Goal: Task Accomplishment & Management: Complete application form

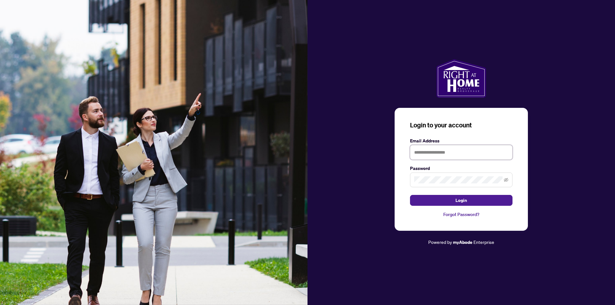
click at [450, 155] on input "text" at bounding box center [461, 152] width 103 height 15
type input "**********"
click at [436, 185] on span at bounding box center [461, 180] width 103 height 15
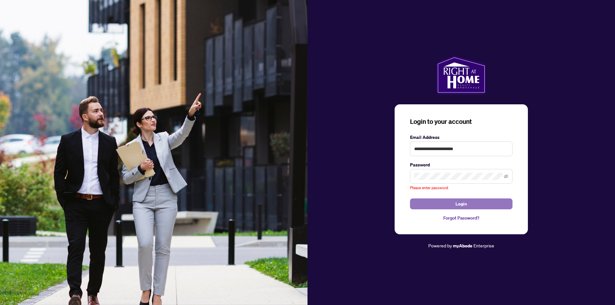
click at [450, 198] on form "**********" at bounding box center [461, 172] width 103 height 76
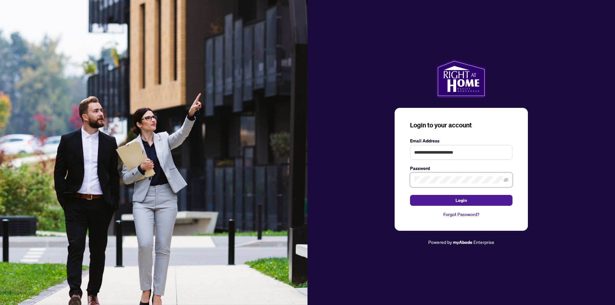
click at [410, 195] on button "Login" at bounding box center [461, 200] width 103 height 11
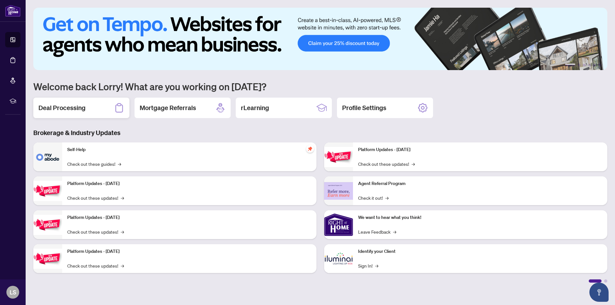
click at [73, 110] on h2 "Deal Processing" at bounding box center [61, 108] width 47 height 9
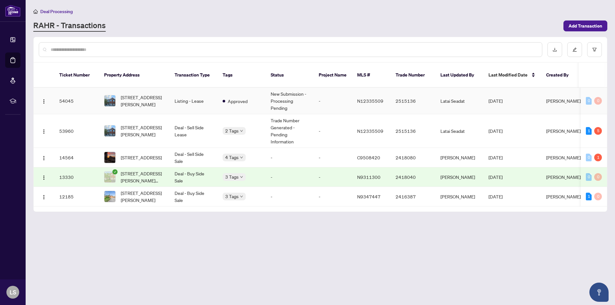
click at [197, 94] on td "Listing - Lease" at bounding box center [194, 101] width 48 height 27
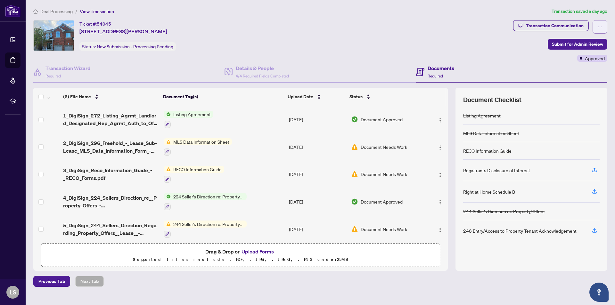
click at [600, 23] on span "button" at bounding box center [600, 27] width 4 height 10
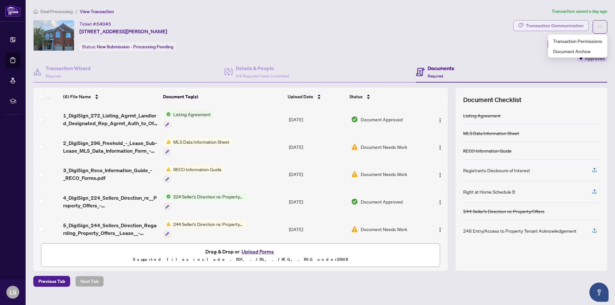
click at [564, 26] on div "Transaction Communication" at bounding box center [555, 26] width 58 height 10
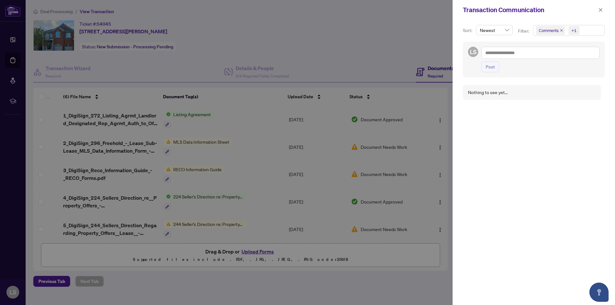
click at [179, 145] on div at bounding box center [307, 152] width 615 height 305
click at [600, 11] on icon "close" at bounding box center [601, 10] width 4 height 4
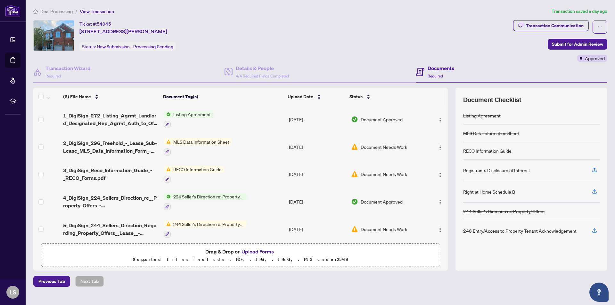
click at [167, 141] on img at bounding box center [167, 141] width 7 height 7
click at [191, 175] on span "MLS Data Information Sheet" at bounding box center [199, 173] width 61 height 7
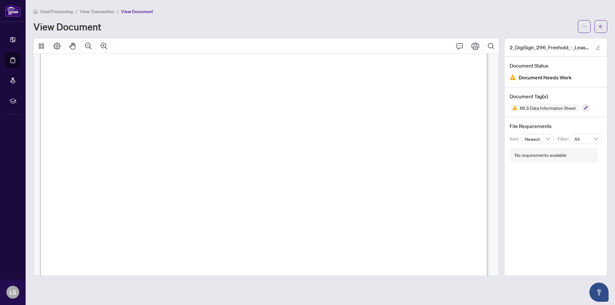
scroll to position [183, 0]
click at [560, 81] on span "Document Needs Work" at bounding box center [545, 77] width 53 height 9
click at [534, 94] on h4 "Document Tag(s)" at bounding box center [556, 97] width 92 height 8
click at [175, 138] on span "33,450.00" at bounding box center [188, 139] width 35 height 7
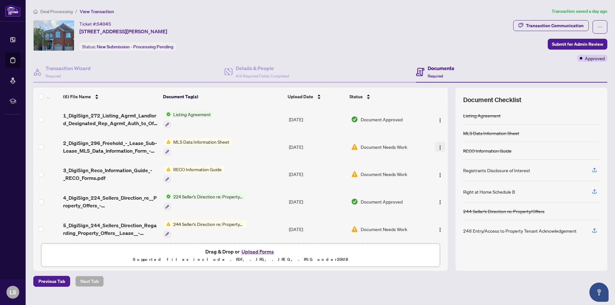
click at [438, 146] on img "button" at bounding box center [440, 147] width 5 height 5
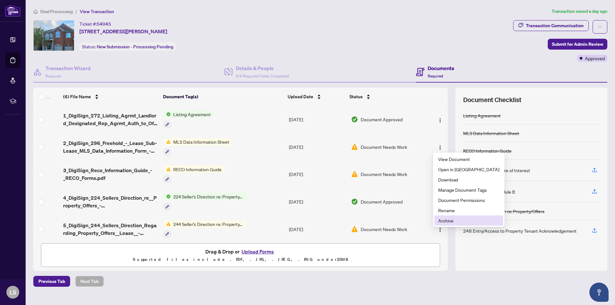
click at [448, 221] on span "Archive" at bounding box center [468, 220] width 61 height 7
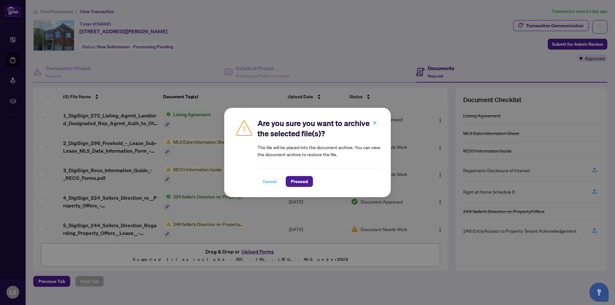
click at [274, 181] on span "Cancel" at bounding box center [270, 182] width 14 height 10
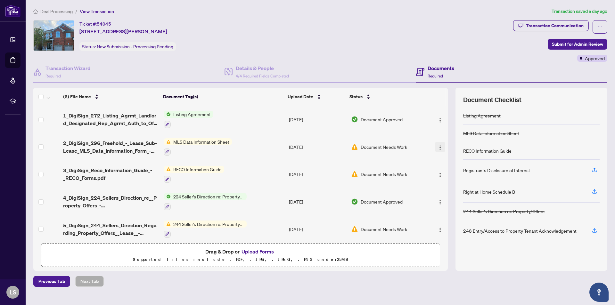
click at [438, 148] on img "button" at bounding box center [440, 147] width 5 height 5
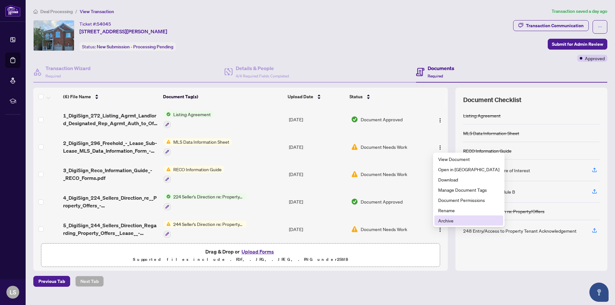
click at [450, 219] on span "Archive" at bounding box center [468, 220] width 61 height 7
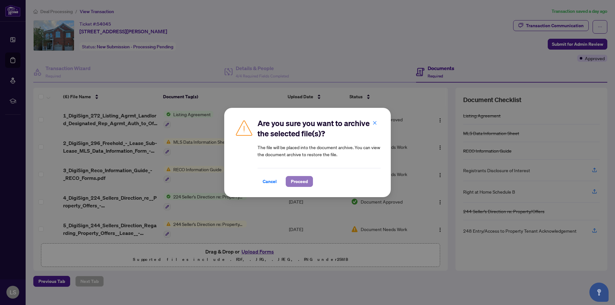
click at [302, 181] on span "Proceed" at bounding box center [299, 182] width 17 height 10
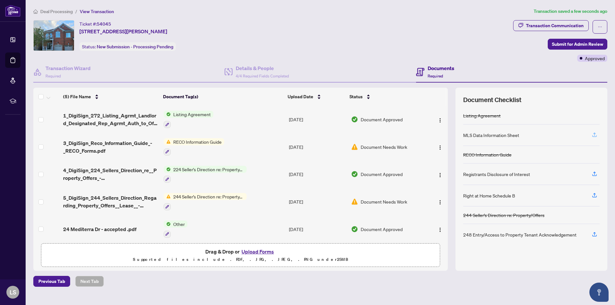
click at [595, 134] on icon "button" at bounding box center [595, 135] width 6 height 6
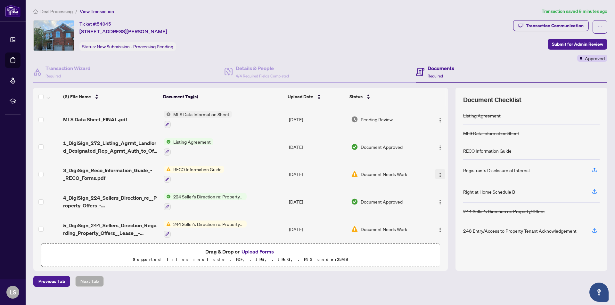
click at [440, 176] on img "button" at bounding box center [440, 175] width 5 height 5
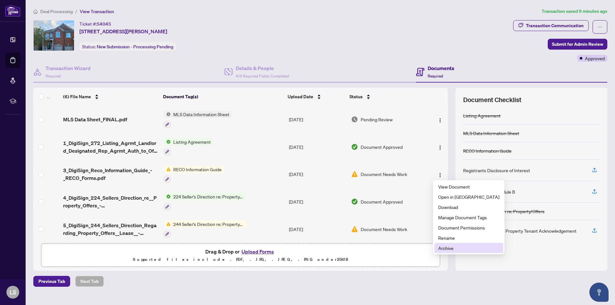
click at [452, 247] on span "Archive" at bounding box center [468, 248] width 61 height 7
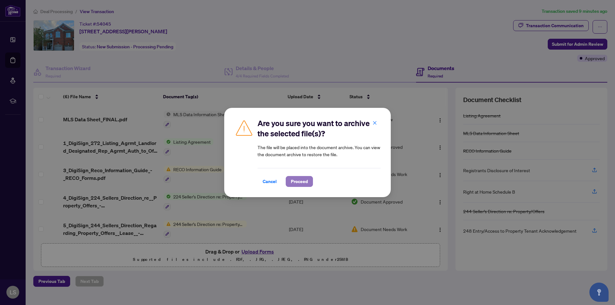
click at [299, 182] on span "Proceed" at bounding box center [299, 182] width 17 height 10
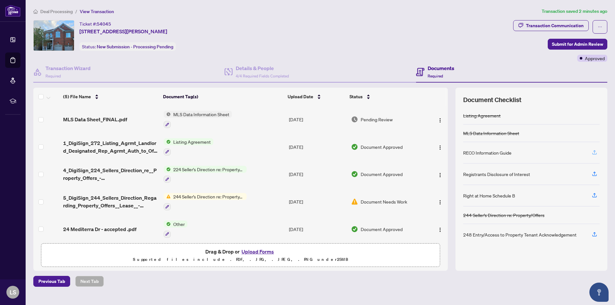
click at [593, 152] on icon "button" at bounding box center [595, 153] width 6 height 6
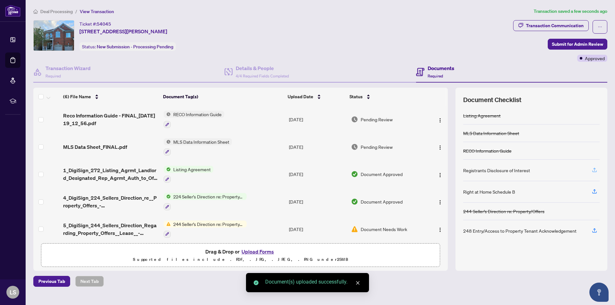
click at [594, 169] on icon "button" at bounding box center [595, 169] width 3 height 3
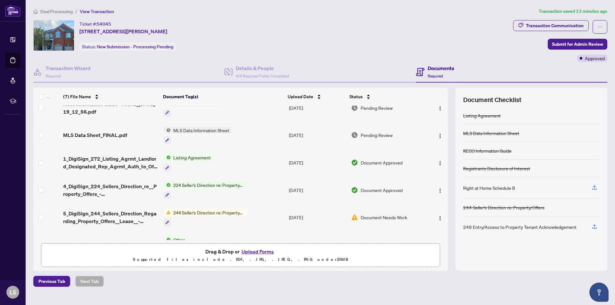
scroll to position [59, 0]
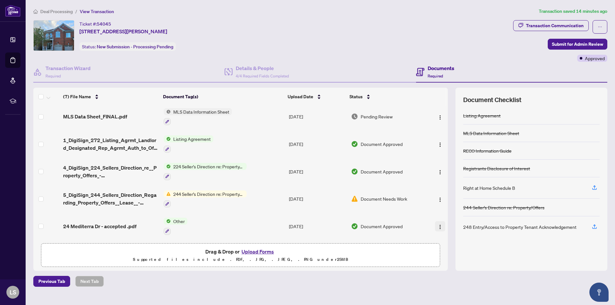
click at [438, 227] on img "button" at bounding box center [440, 227] width 5 height 5
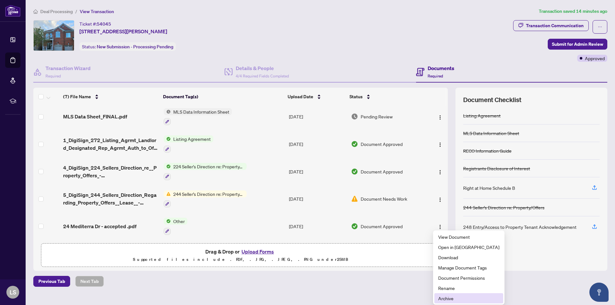
click at [455, 302] on span "Archive" at bounding box center [468, 298] width 61 height 7
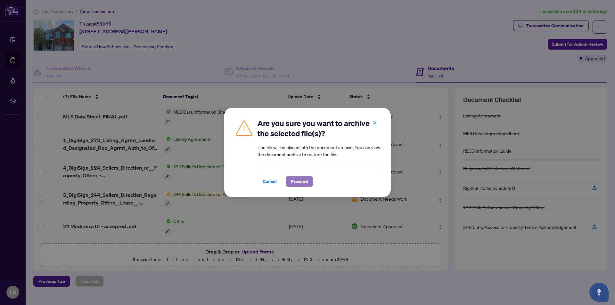
click at [303, 183] on span "Proceed" at bounding box center [299, 182] width 17 height 10
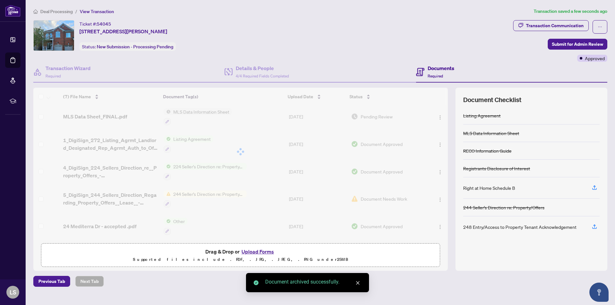
scroll to position [32, 0]
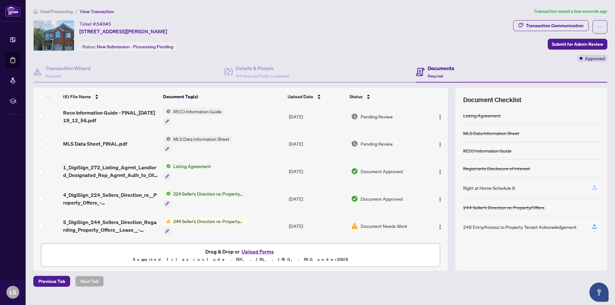
click at [595, 187] on icon "button" at bounding box center [595, 187] width 3 height 3
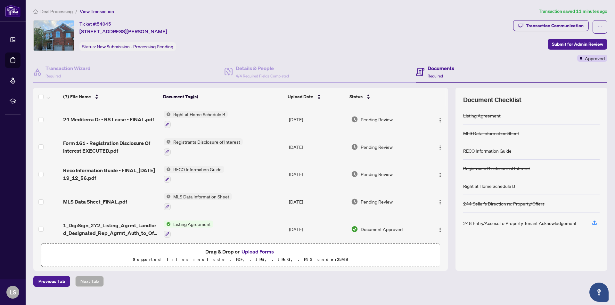
scroll to position [59, 0]
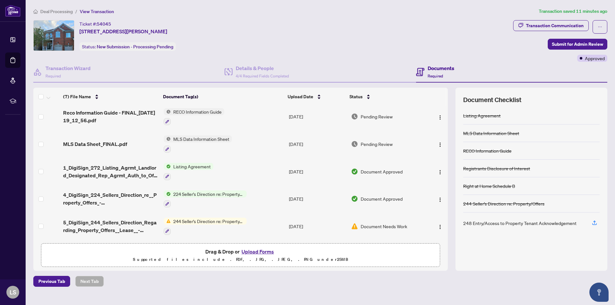
click at [201, 219] on span "244 Seller’s Direction re: Property/Offers" at bounding box center [209, 221] width 76 height 7
click at [204, 250] on span "244 Seller’s Direction re: Property/Offers" at bounding box center [208, 250] width 87 height 7
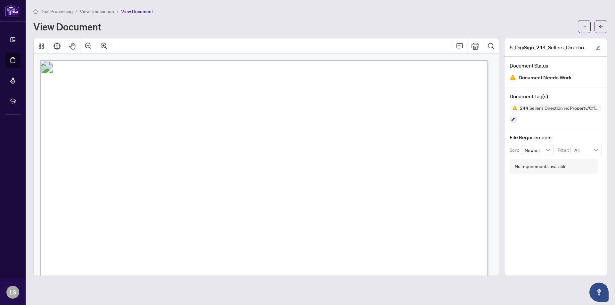
click at [452, 49] on div at bounding box center [452, 45] width 0 height 15
click at [456, 47] on icon "Comment" at bounding box center [460, 46] width 8 height 8
click at [461, 48] on icon "Comment" at bounding box center [460, 46] width 8 height 8
click at [459, 40] on button "Comment" at bounding box center [459, 45] width 15 height 15
click at [584, 28] on icon "ellipsis" at bounding box center [584, 26] width 4 height 4
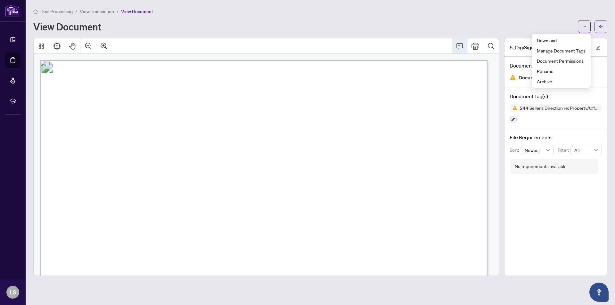
click at [519, 27] on div "View Document" at bounding box center [303, 26] width 541 height 10
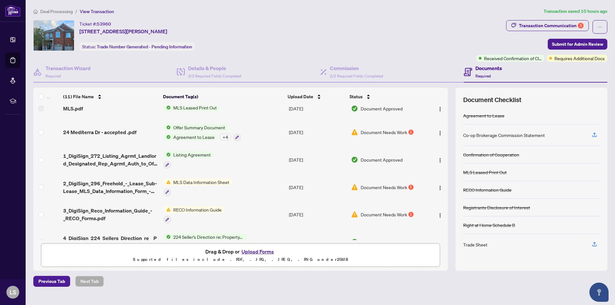
scroll to position [109, 0]
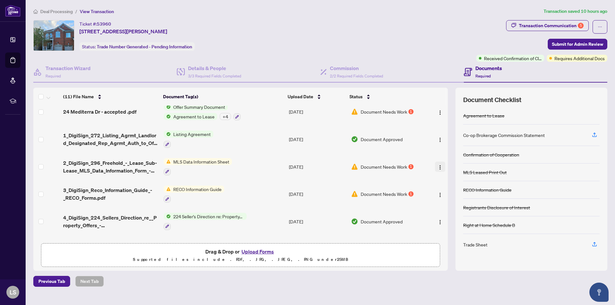
click at [438, 165] on img "button" at bounding box center [440, 167] width 5 height 5
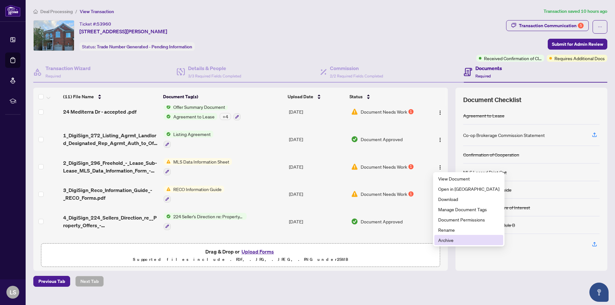
click at [450, 239] on span "Archive" at bounding box center [468, 240] width 61 height 7
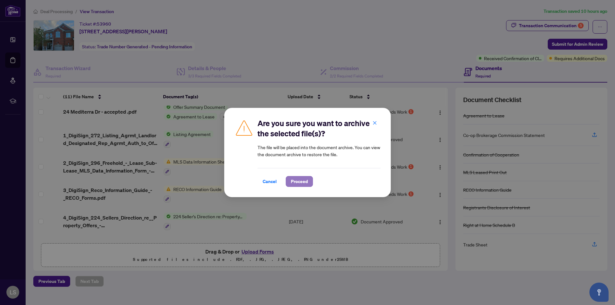
click at [296, 182] on span "Proceed" at bounding box center [299, 182] width 17 height 10
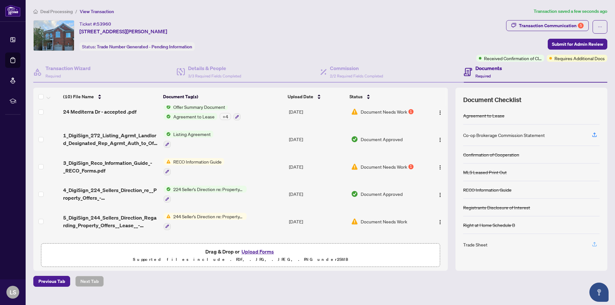
click at [594, 246] on icon "button" at bounding box center [595, 245] width 6 height 6
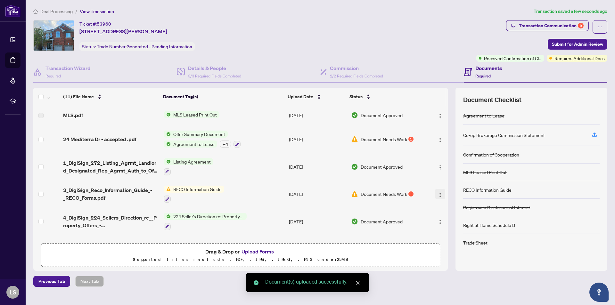
click at [438, 193] on img "button" at bounding box center [440, 195] width 5 height 5
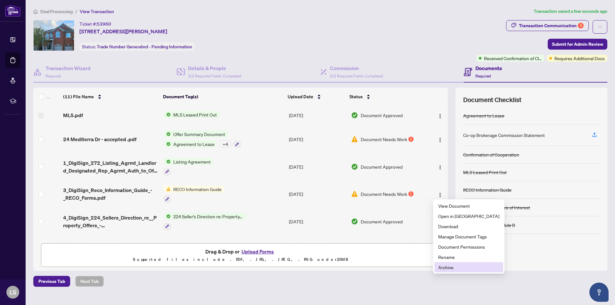
click at [451, 269] on span "Archive" at bounding box center [468, 267] width 61 height 7
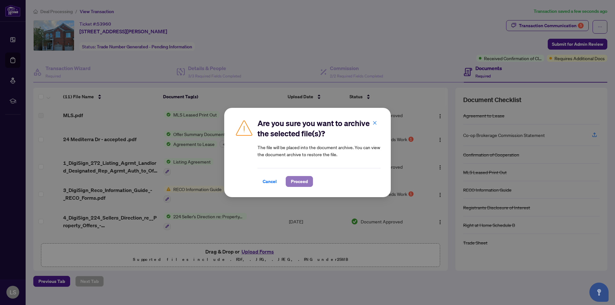
click at [295, 179] on span "Proceed" at bounding box center [299, 182] width 17 height 10
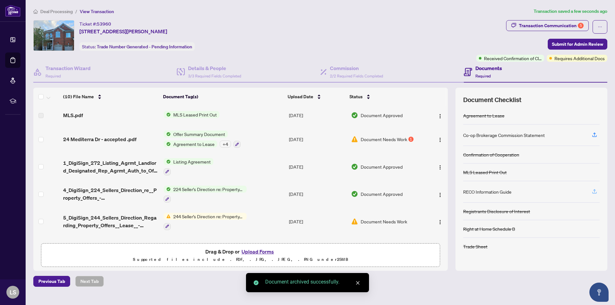
click at [595, 193] on icon "button" at bounding box center [595, 193] width 4 height 2
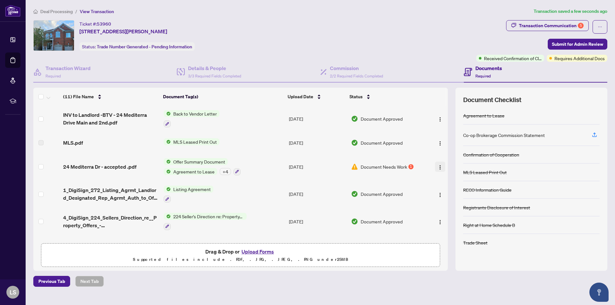
click at [439, 166] on img "button" at bounding box center [440, 167] width 5 height 5
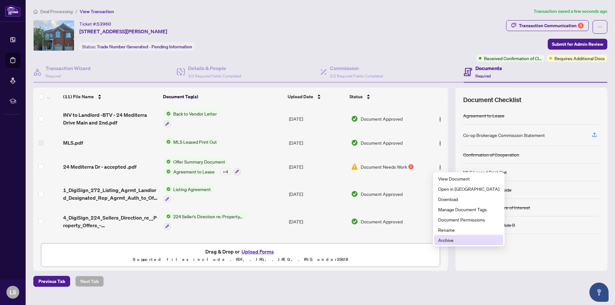
click at [449, 239] on span "Archive" at bounding box center [468, 240] width 61 height 7
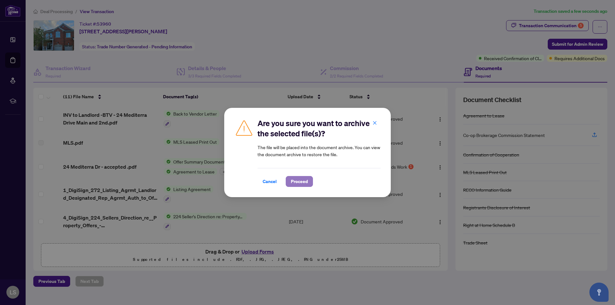
click at [302, 183] on span "Proceed" at bounding box center [299, 182] width 17 height 10
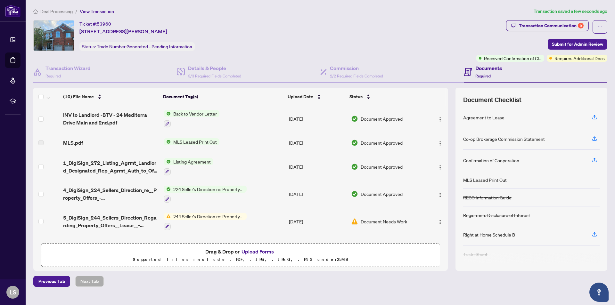
scroll to position [2, 0]
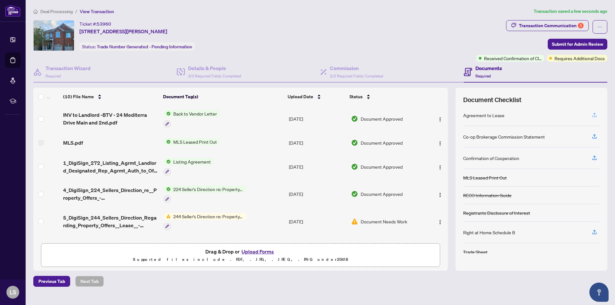
click at [596, 116] on icon "button" at bounding box center [595, 115] width 6 height 6
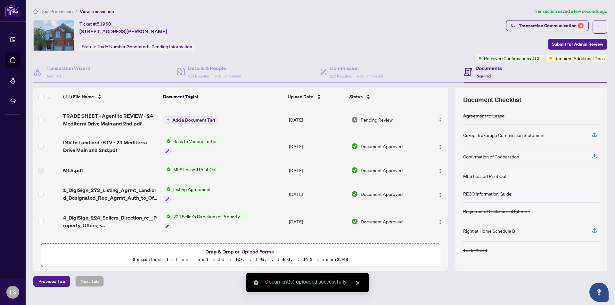
scroll to position [160, 0]
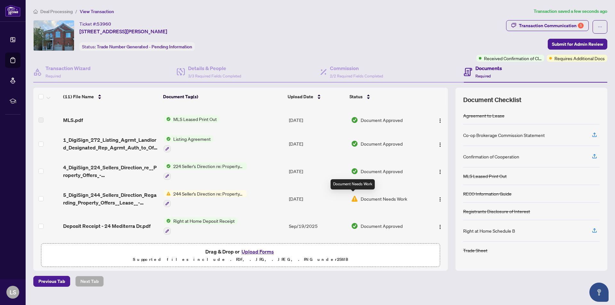
click at [354, 199] on img at bounding box center [354, 199] width 7 height 7
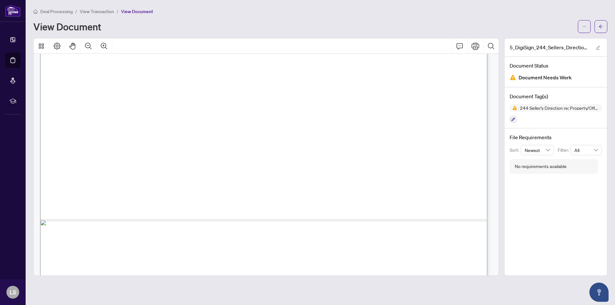
scroll to position [370, 0]
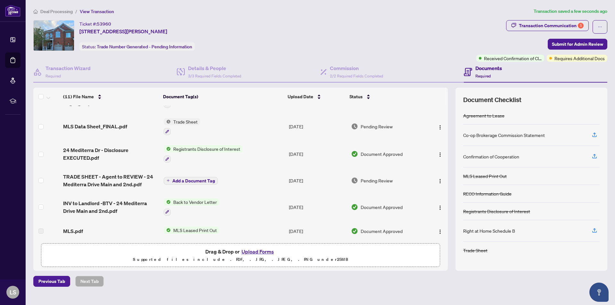
scroll to position [48, 0]
click at [110, 151] on span "24 Mediterra Dr - Disclosure EXECUTED.pdf" at bounding box center [110, 153] width 95 height 15
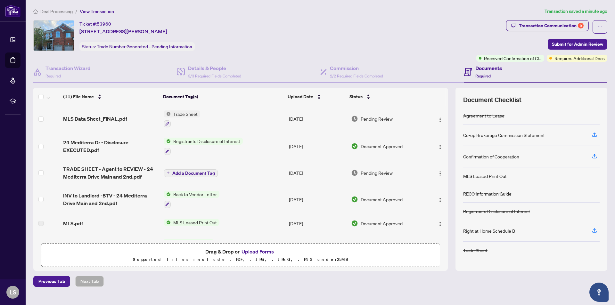
scroll to position [56, 0]
click at [109, 172] on span "TRADE SHEET - Agent to REVIEW - 24 Mediterra Drive Main and 2nd.pdf" at bounding box center [110, 172] width 95 height 15
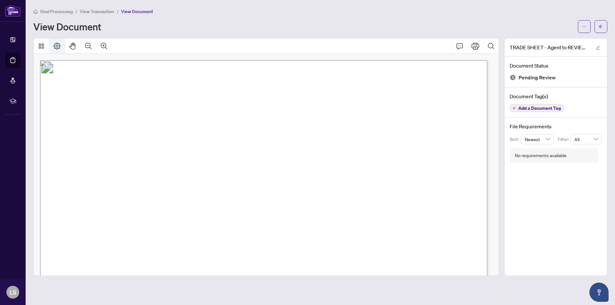
click at [55, 46] on icon "Page Layout" at bounding box center [57, 46] width 8 height 8
click at [583, 27] on icon "ellipsis" at bounding box center [585, 26] width 4 height 1
click at [556, 40] on span "Download" at bounding box center [561, 40] width 49 height 7
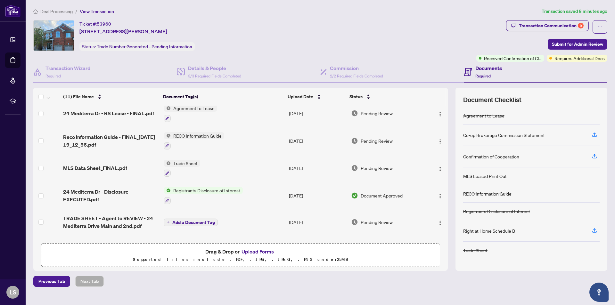
scroll to position [160, 0]
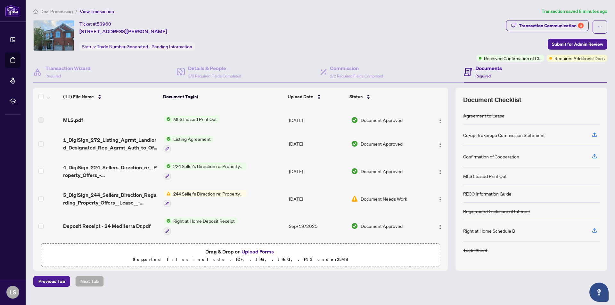
click at [259, 253] on button "Upload Forms" at bounding box center [258, 252] width 36 height 8
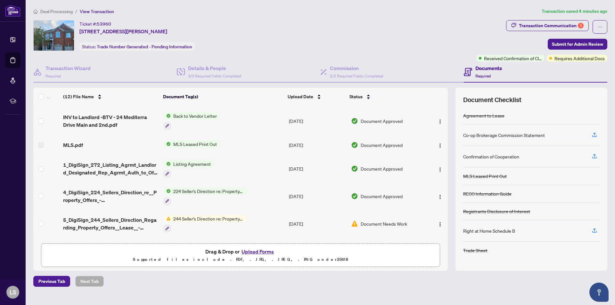
click at [63, 11] on span "Deal Processing" at bounding box center [56, 12] width 32 height 6
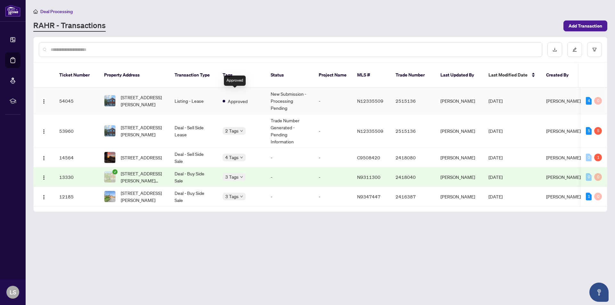
click at [235, 98] on span "Approved" at bounding box center [238, 101] width 20 height 7
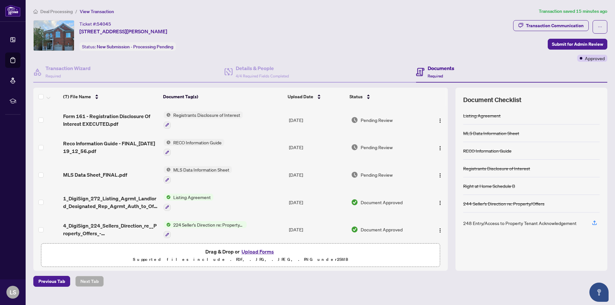
scroll to position [59, 0]
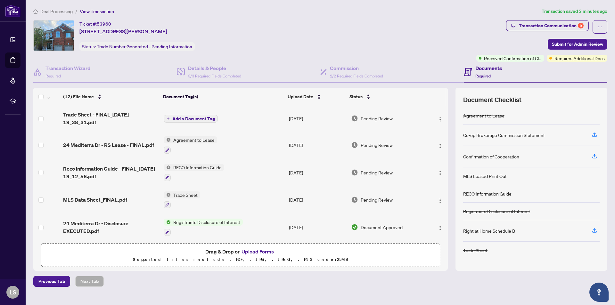
click at [546, 135] on div "Co-op Brokerage Commission Statement" at bounding box center [531, 135] width 137 height 21
drag, startPoint x: 546, startPoint y: 135, endPoint x: 464, endPoint y: 134, distance: 81.4
click at [464, 134] on div "Co-op Brokerage Commission Statement" at bounding box center [531, 135] width 137 height 21
copy div "Co-op Brokerage Commission Statement"
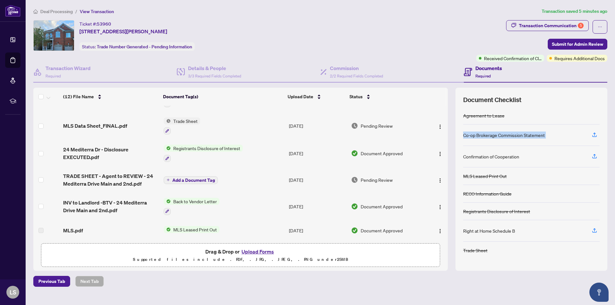
scroll to position [185, 0]
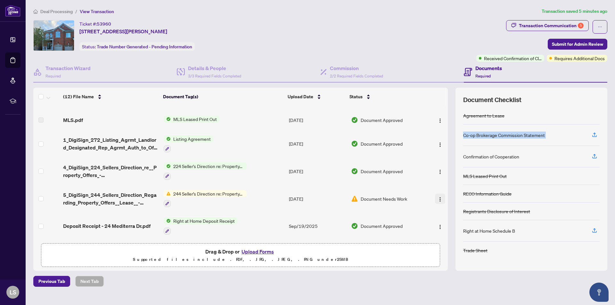
click at [438, 197] on img "button" at bounding box center [440, 199] width 5 height 5
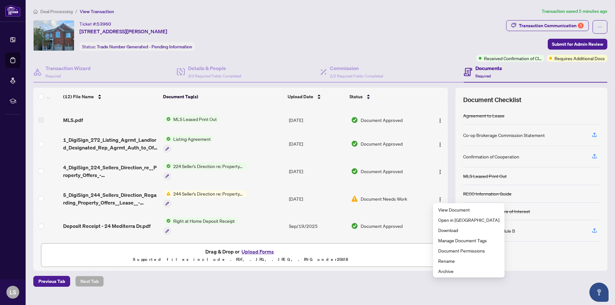
click at [358, 302] on main "Deal Processing / View Transaction Transaction saved 5 minutes ago Ticket #: 53…" at bounding box center [321, 152] width 590 height 305
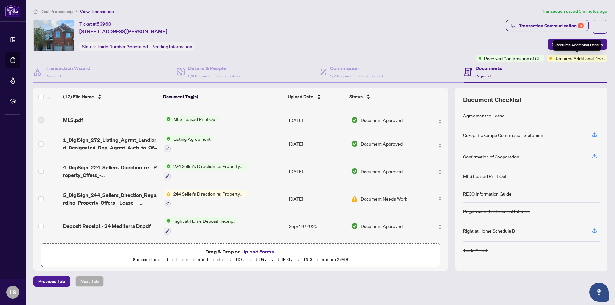
click at [562, 59] on span "Requires Additional Docs" at bounding box center [580, 58] width 50 height 7
click at [544, 24] on div "Transaction Communication 5" at bounding box center [551, 26] width 65 height 10
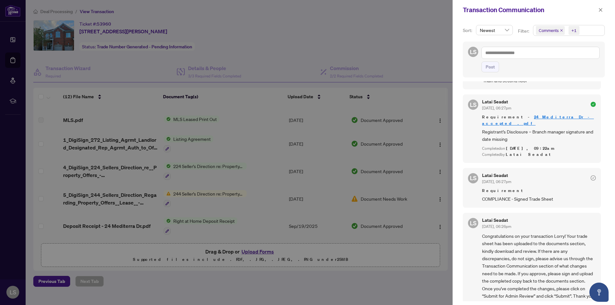
scroll to position [278, 0]
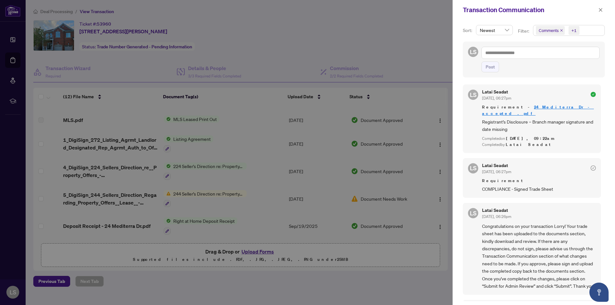
click at [367, 29] on div at bounding box center [307, 152] width 615 height 305
click at [601, 12] on icon "close" at bounding box center [601, 10] width 4 height 4
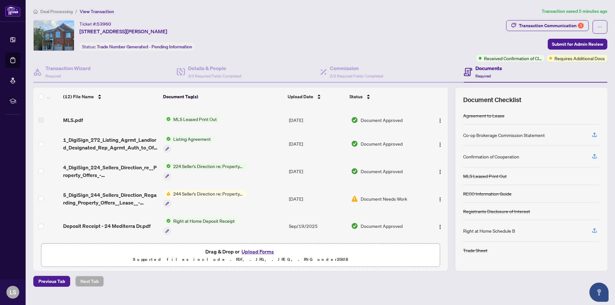
click at [54, 10] on span "Deal Processing" at bounding box center [56, 12] width 32 height 6
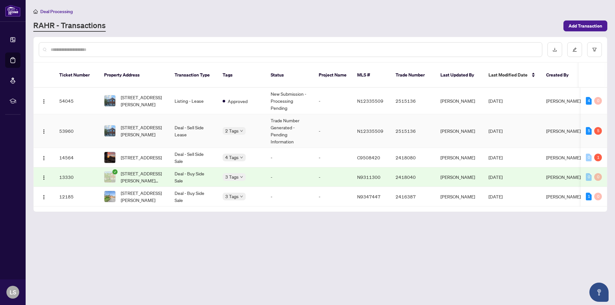
click at [197, 122] on td "Deal - Sell Side Lease" at bounding box center [194, 131] width 48 height 34
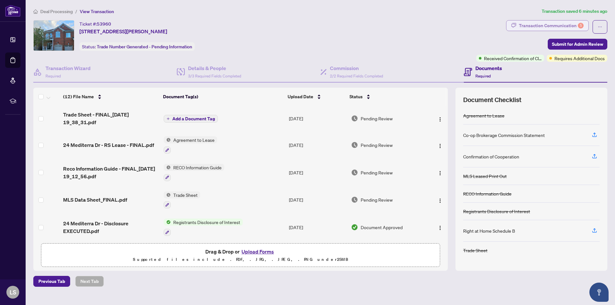
click at [567, 26] on div "Transaction Communication 5" at bounding box center [551, 26] width 65 height 10
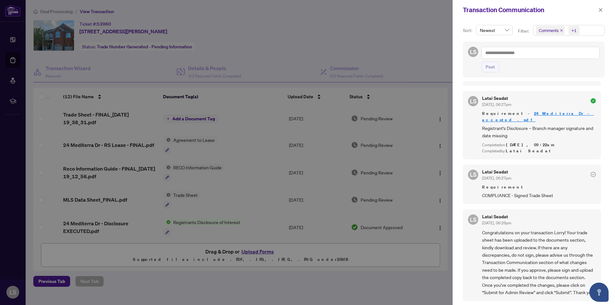
scroll to position [278, 0]
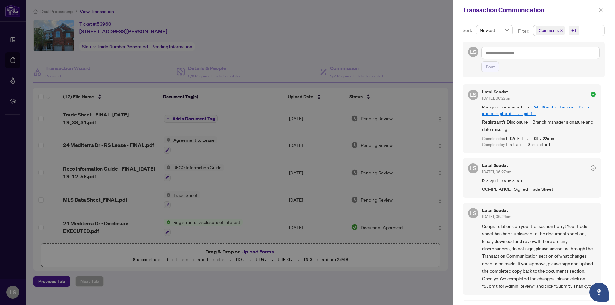
click at [379, 36] on div at bounding box center [307, 152] width 615 height 305
click at [602, 11] on icon "close" at bounding box center [601, 10] width 4 height 4
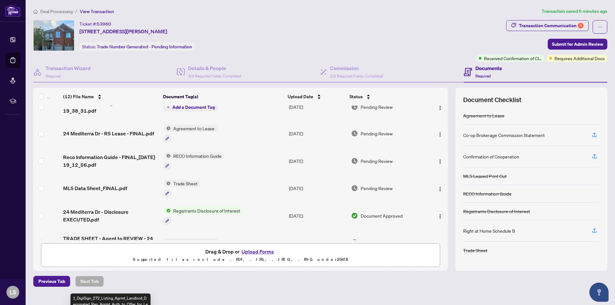
scroll to position [0, 0]
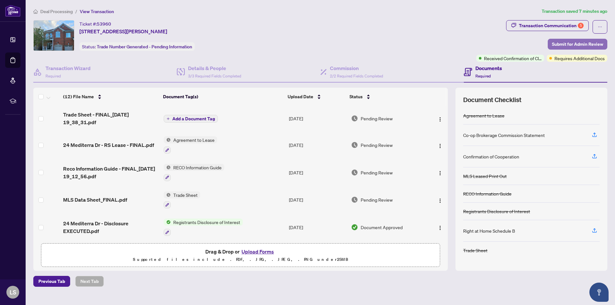
click at [564, 45] on span "Submit for Admin Review" at bounding box center [577, 44] width 51 height 10
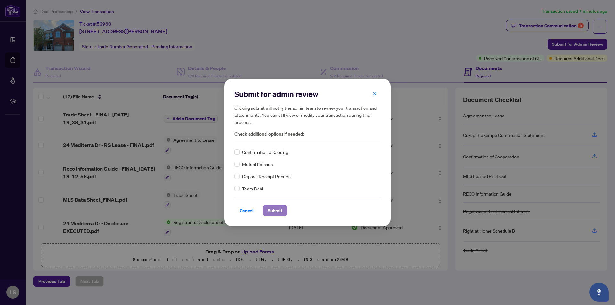
click at [277, 209] on span "Submit" at bounding box center [275, 211] width 14 height 10
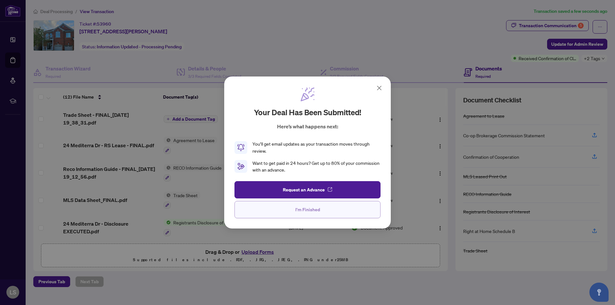
click at [344, 212] on button "I'm Finished" at bounding box center [308, 209] width 146 height 17
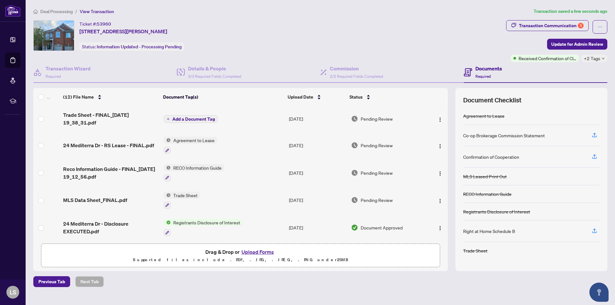
click at [57, 12] on span "Deal Processing" at bounding box center [56, 12] width 32 height 6
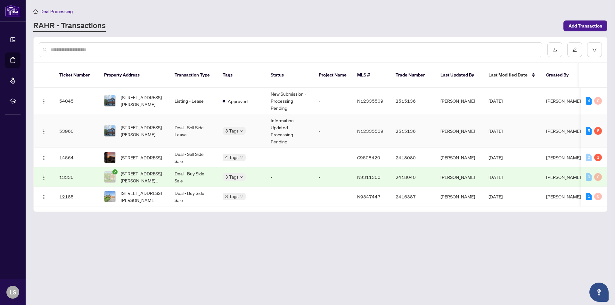
click at [286, 123] on td "Information Updated - Processing Pending" at bounding box center [290, 131] width 48 height 34
click at [185, 91] on td "Listing - Lease" at bounding box center [194, 101] width 48 height 27
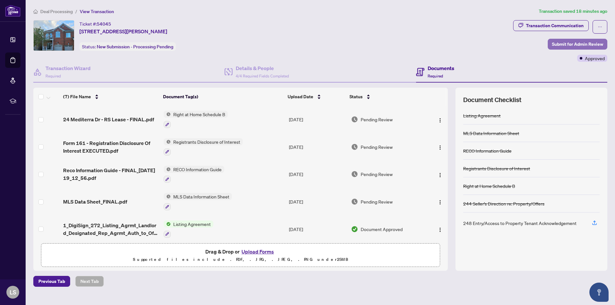
click at [562, 44] on span "Submit for Admin Review" at bounding box center [577, 44] width 51 height 10
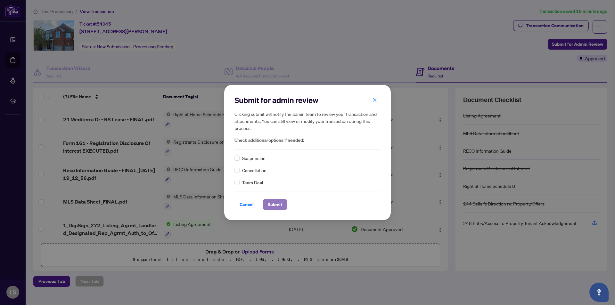
click at [271, 205] on span "Submit" at bounding box center [275, 205] width 14 height 10
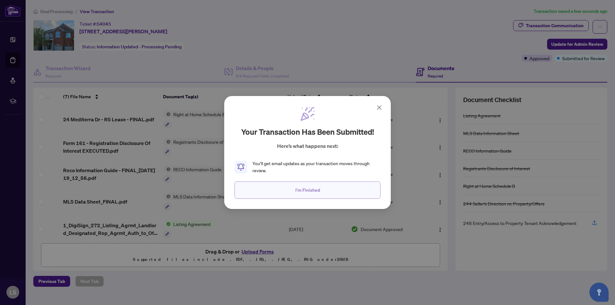
click at [320, 191] on button "I'm Finished" at bounding box center [308, 190] width 146 height 17
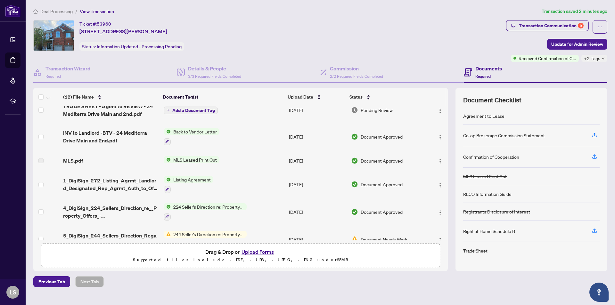
scroll to position [145, 0]
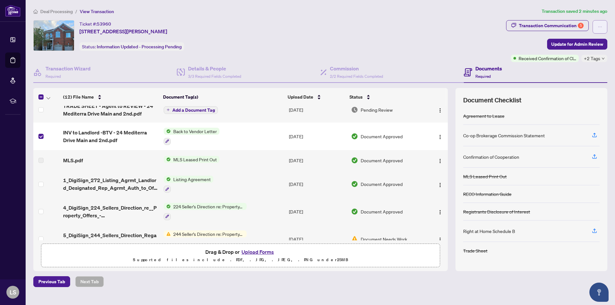
click at [599, 25] on icon "ellipsis" at bounding box center [600, 27] width 4 height 4
click at [384, 36] on div "Ticket #: 53960 24 Mediterra Dr, Vaughan, Ontario L4H 3B7, Canada Status: Infor…" at bounding box center [268, 35] width 471 height 31
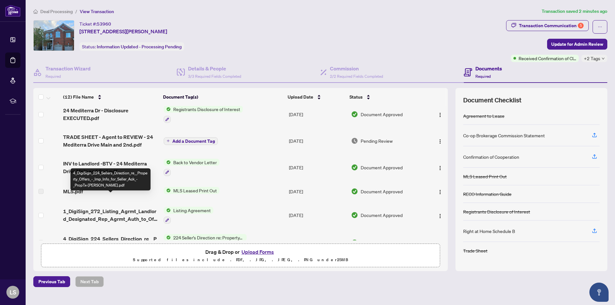
scroll to position [112, 0]
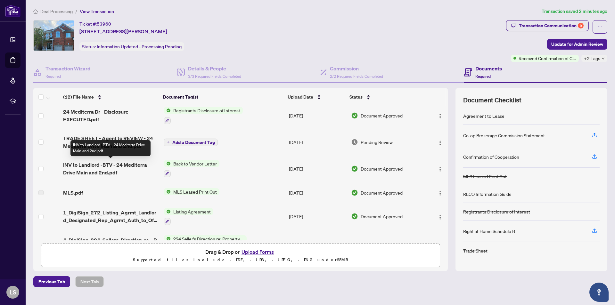
click at [100, 167] on span "INV to Landlord -BTV - 24 Mediterra Drive Main and 2nd.pdf" at bounding box center [110, 168] width 95 height 15
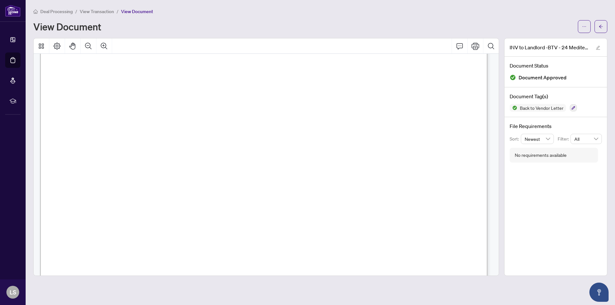
scroll to position [210, 0]
click at [584, 27] on icon "ellipsis" at bounding box center [584, 26] width 4 height 4
click at [547, 41] on span "Download" at bounding box center [561, 40] width 49 height 7
